Goal: Task Accomplishment & Management: Manage account settings

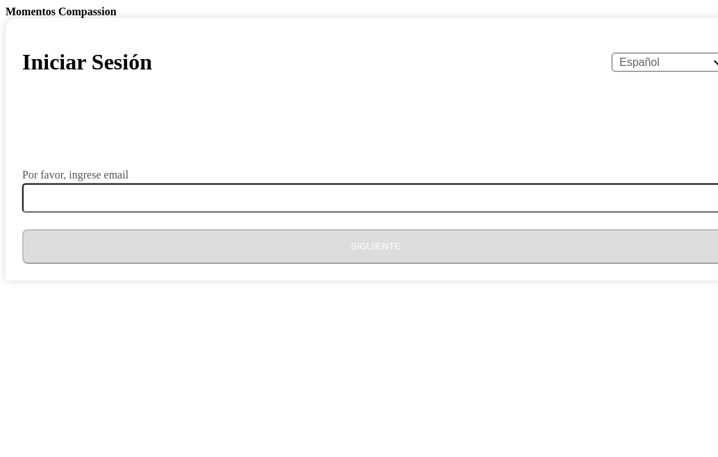
select select "es"
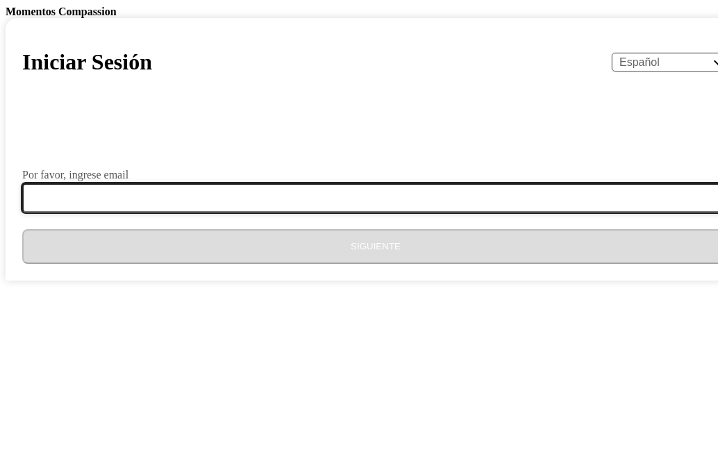
click at [381, 213] on input "Por favor, ingrese email" at bounding box center [384, 197] width 724 height 29
type input "[EMAIL_ADDRESS][DOMAIN_NAME]"
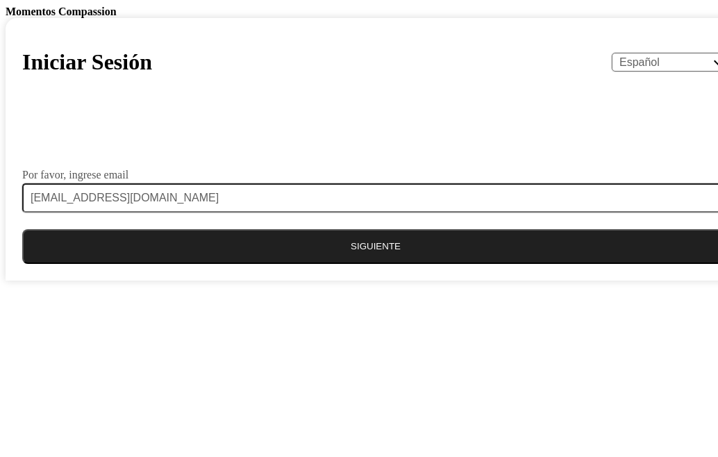
click at [343, 264] on button "Siguiente" at bounding box center [375, 246] width 707 height 35
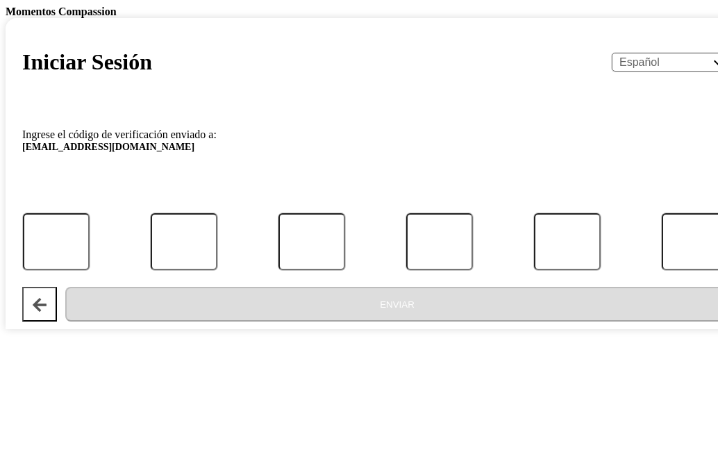
click at [252, 271] on div at bounding box center [376, 242] width 736 height 58
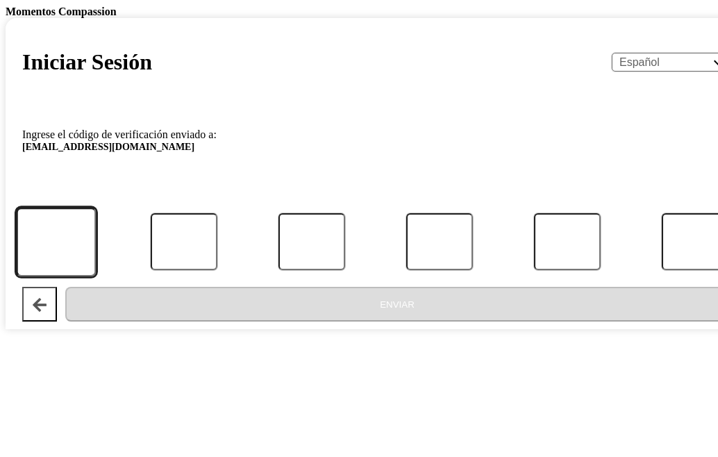
click at [97, 277] on input "Código" at bounding box center [56, 242] width 81 height 69
type input "3"
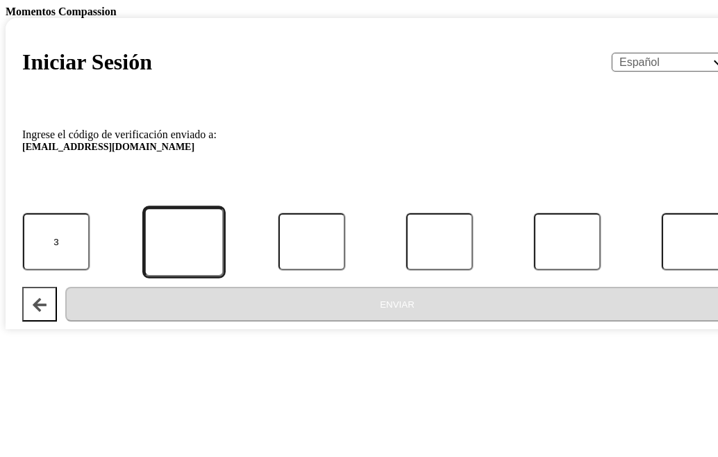
type input "3"
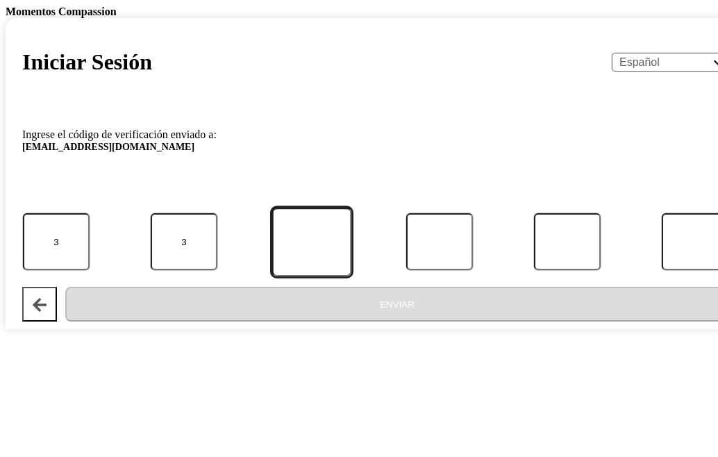
type input "9"
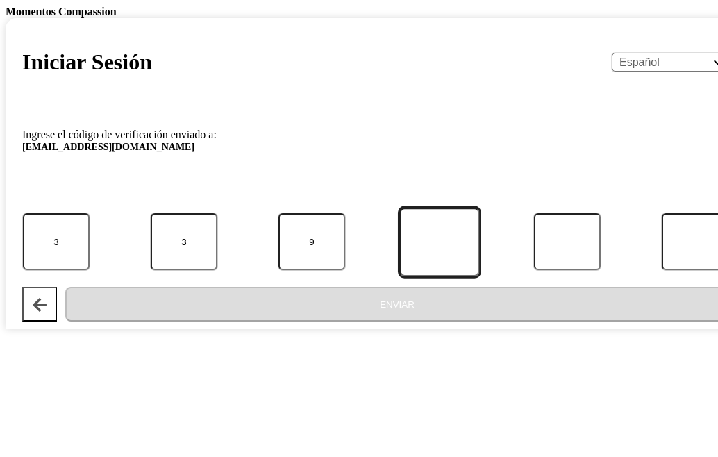
type input "1"
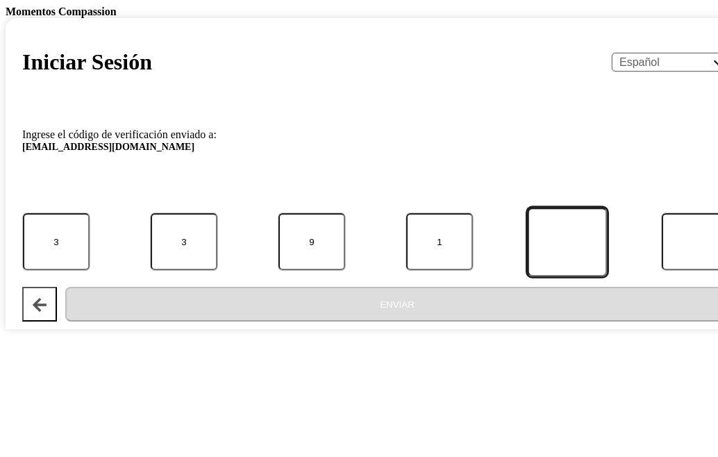
type input "3"
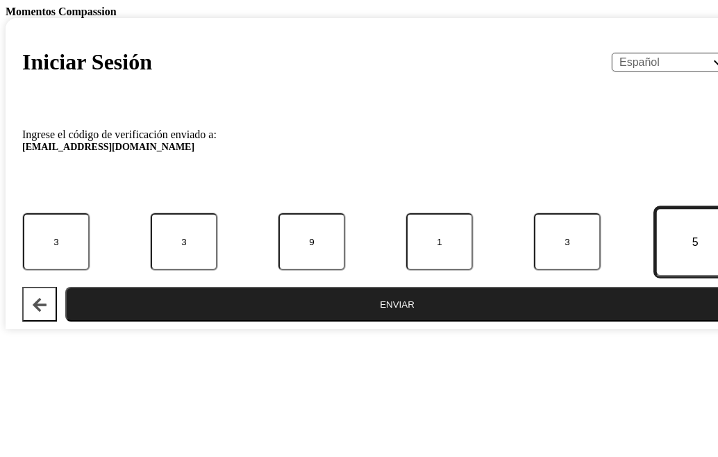
type input "5"
click at [65, 287] on button "Enviar" at bounding box center [397, 304] width 664 height 35
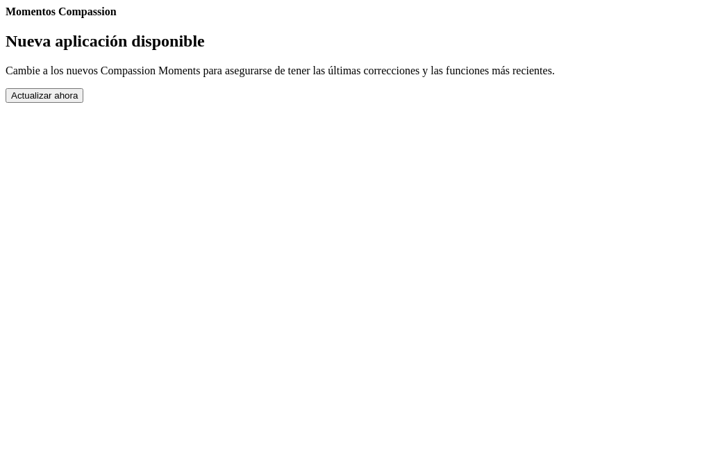
click at [83, 103] on button "Actualizar ahora" at bounding box center [45, 95] width 78 height 15
